Goal: Information Seeking & Learning: Find specific fact

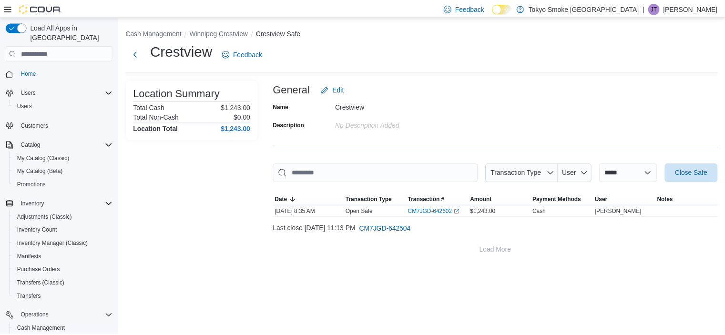
scroll to position [105, 0]
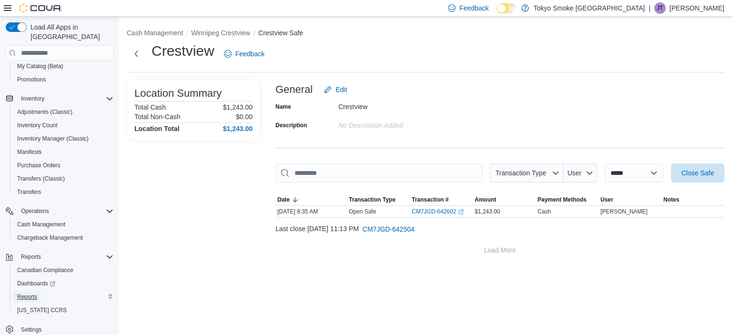
click at [27, 293] on span "Reports" at bounding box center [27, 297] width 20 height 8
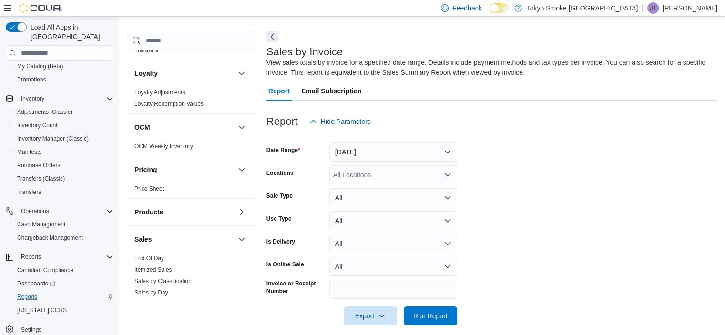
scroll to position [526, 0]
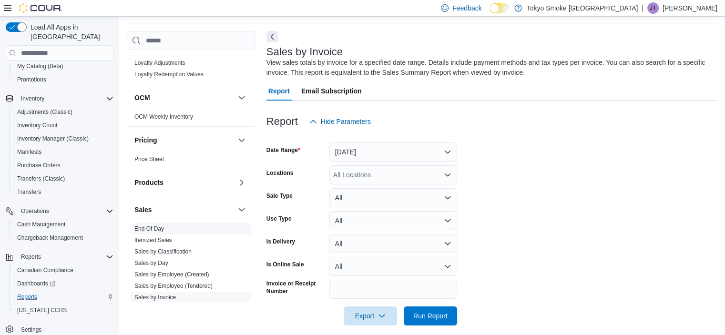
click at [161, 225] on link "End Of Day" at bounding box center [149, 228] width 30 height 7
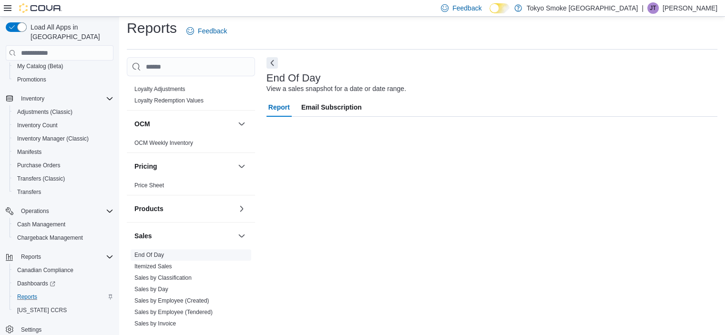
scroll to position [6, 0]
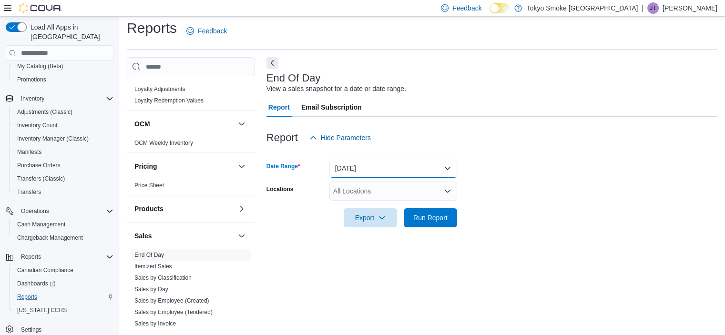
click at [377, 161] on button "[DATE]" at bounding box center [393, 168] width 128 height 19
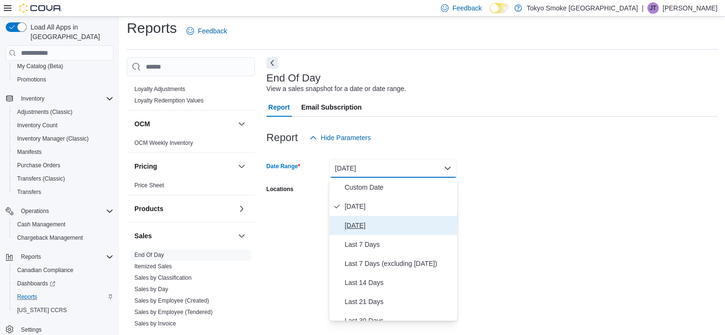
click at [374, 228] on span "[DATE]" at bounding box center [398, 225] width 109 height 11
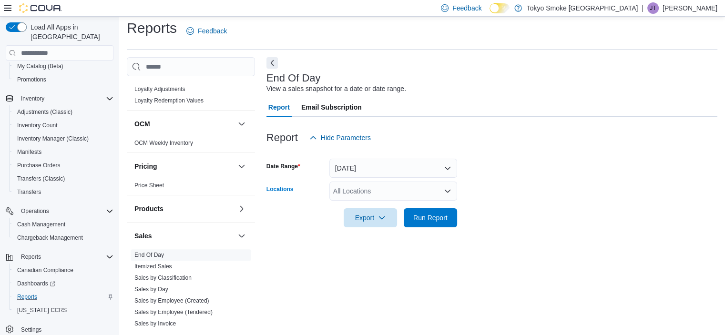
click at [367, 194] on div "All Locations" at bounding box center [393, 190] width 128 height 19
type input "**"
click at [375, 202] on span "Winnipeg Crestview" at bounding box center [383, 207] width 59 height 10
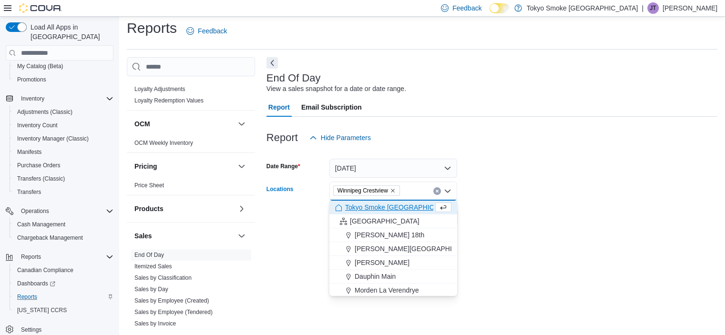
click at [538, 191] on form "Date Range [DATE] Locations [GEOGRAPHIC_DATA] [GEOGRAPHIC_DATA] Combo box. Sele…" at bounding box center [491, 187] width 451 height 80
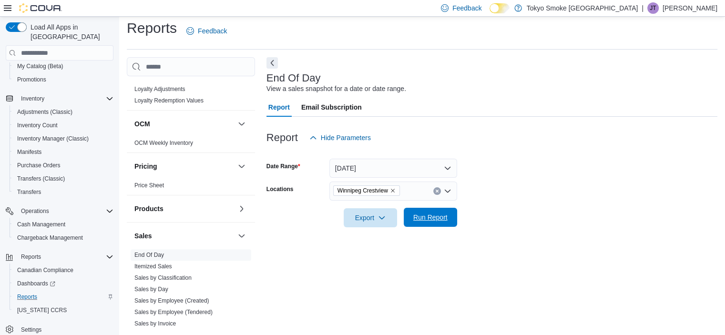
click at [433, 224] on span "Run Report" at bounding box center [430, 217] width 42 height 19
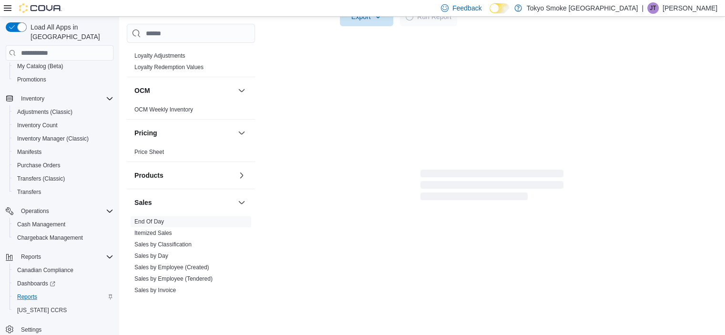
scroll to position [215, 0]
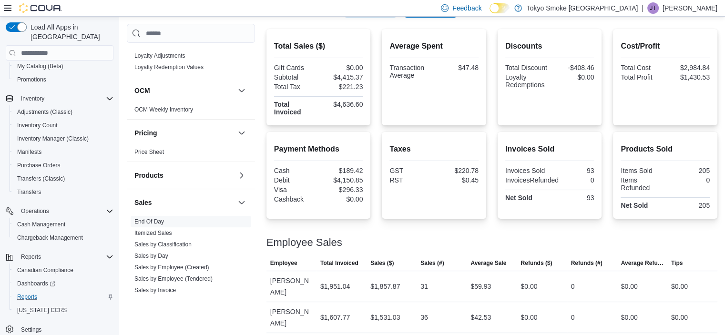
click at [349, 167] on div "$189.42" at bounding box center [341, 171] width 42 height 8
copy div "189.42"
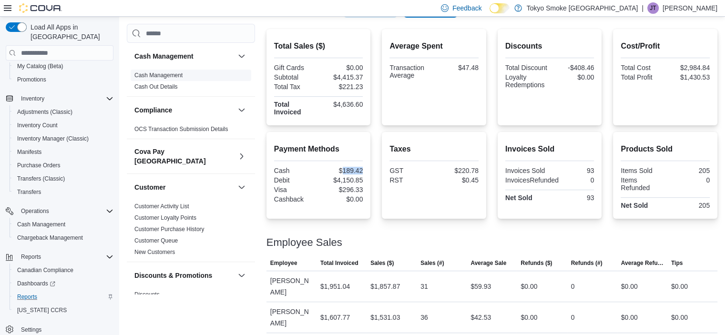
click at [164, 76] on link "Cash Management" at bounding box center [158, 75] width 48 height 7
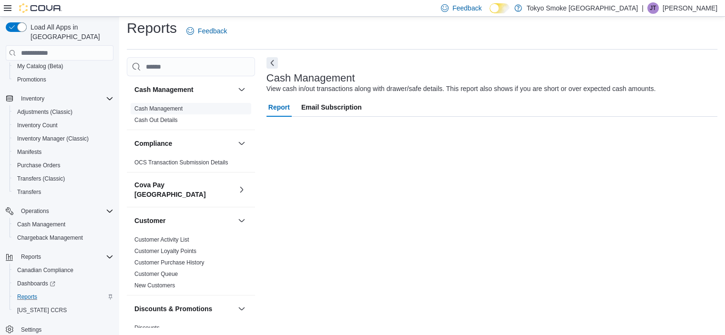
scroll to position [6, 0]
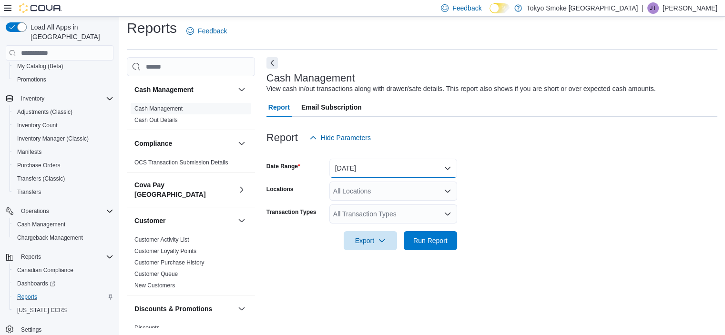
click at [353, 167] on button "[DATE]" at bounding box center [393, 168] width 128 height 19
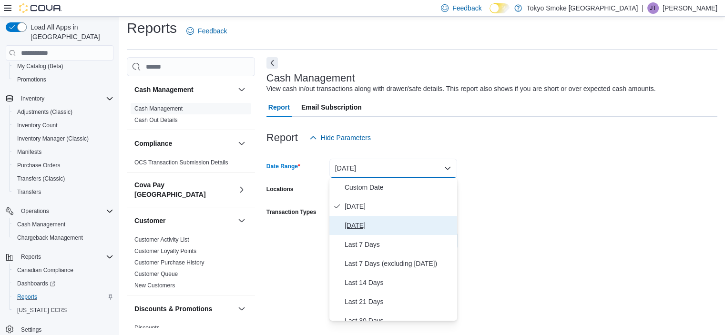
click at [363, 223] on span "[DATE]" at bounding box center [398, 225] width 109 height 11
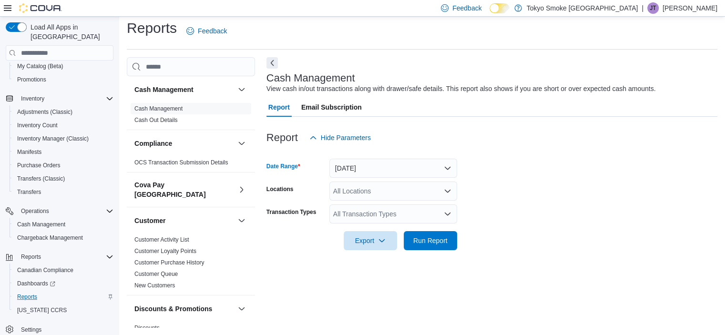
click at [360, 195] on div "All Locations" at bounding box center [393, 190] width 128 height 19
type input "***"
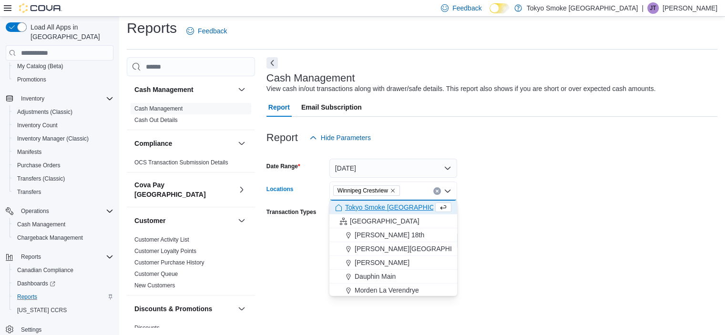
click at [511, 211] on form "Date Range [DATE] Locations [GEOGRAPHIC_DATA] [GEOGRAPHIC_DATA] Combo box. Sele…" at bounding box center [491, 198] width 451 height 103
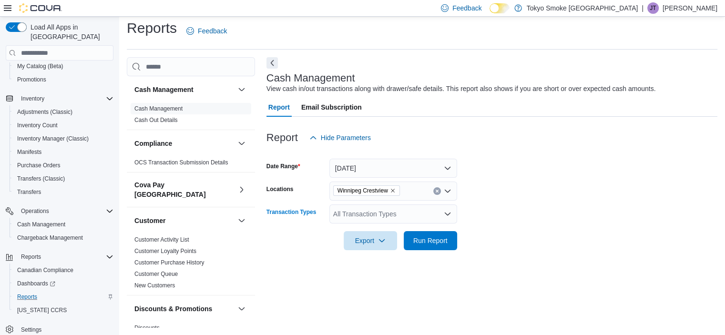
click at [408, 215] on div "All Transaction Types" at bounding box center [393, 213] width 128 height 19
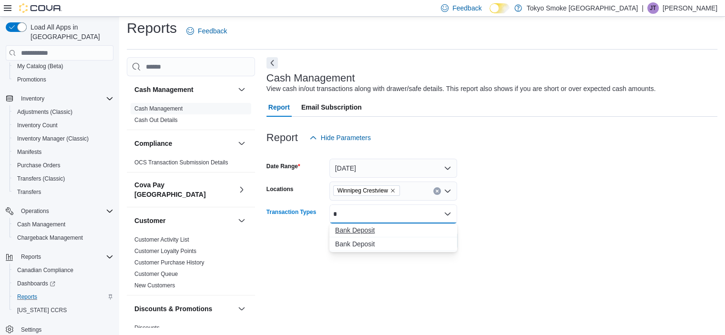
type input "*"
click at [401, 226] on span "Bank Deposit" at bounding box center [393, 230] width 116 height 10
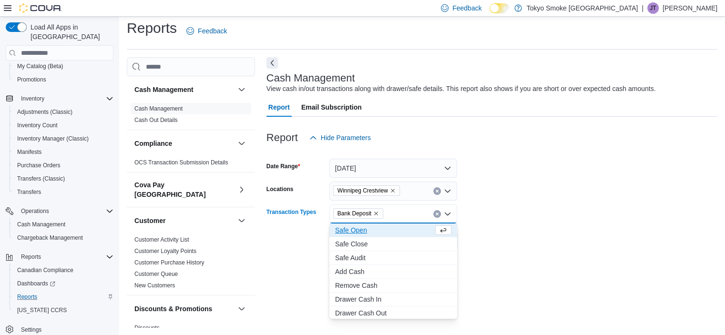
click at [556, 203] on form "Date Range [DATE] Locations [GEOGRAPHIC_DATA] Crestview Transaction Types Bank …" at bounding box center [491, 198] width 451 height 103
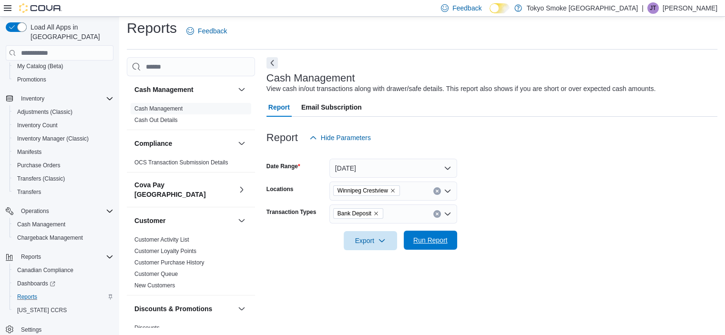
click at [437, 239] on span "Run Report" at bounding box center [430, 240] width 34 height 10
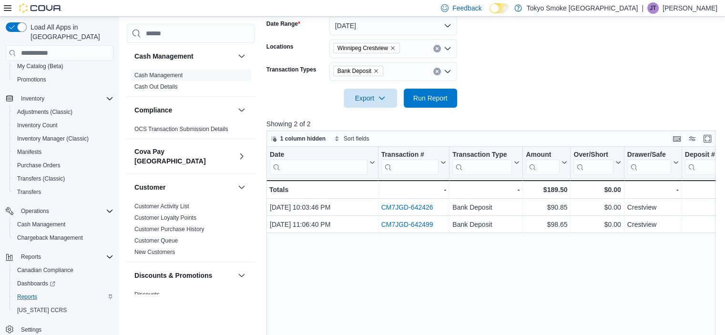
scroll to position [149, 0]
click at [554, 187] on div "$189.50" at bounding box center [545, 188] width 41 height 11
copy div "189.50"
